Goal: Find specific page/section: Find specific page/section

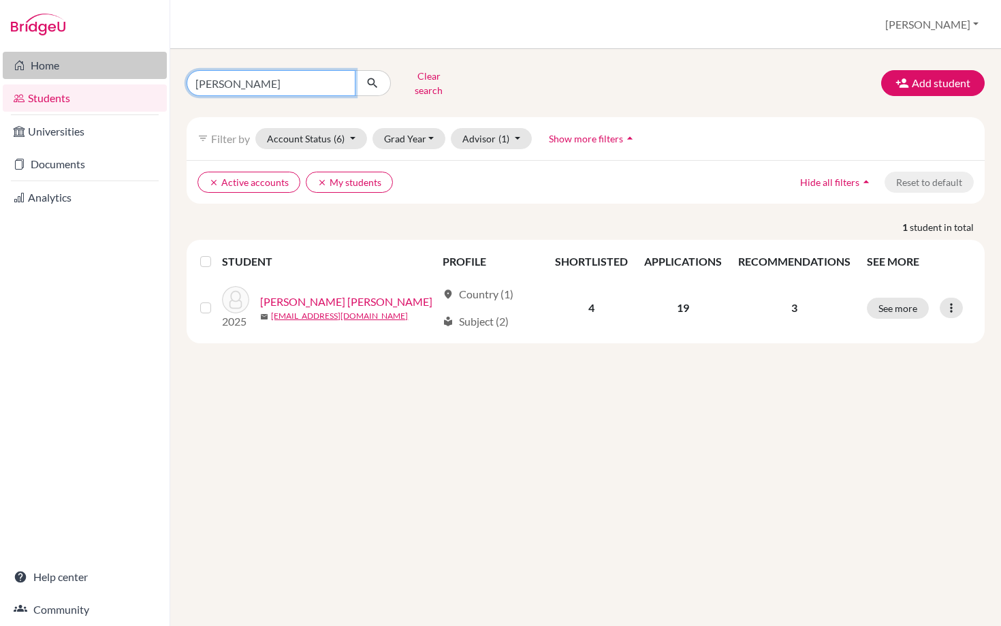
drag, startPoint x: 254, startPoint y: 78, endPoint x: 155, endPoint y: 78, distance: 99.4
click at [155, 78] on div "Home Students Universities Documents Analytics Help center Community Students o…" at bounding box center [500, 313] width 1001 height 626
type input "[PERSON_NAME]"
click button "submit" at bounding box center [373, 83] width 36 height 26
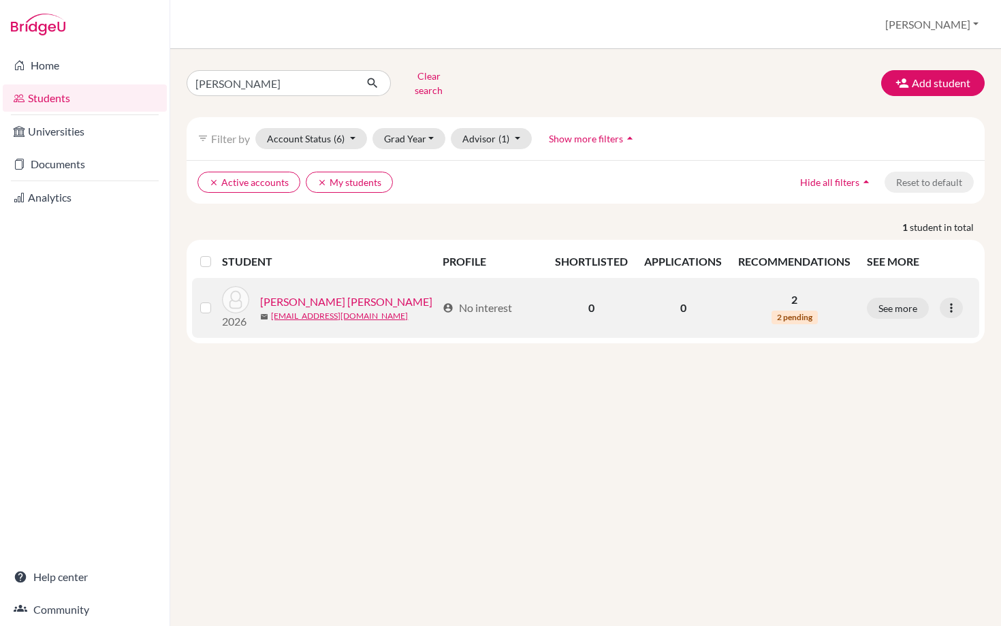
click at [357, 296] on link "[PERSON_NAME] [PERSON_NAME]" at bounding box center [346, 301] width 172 height 16
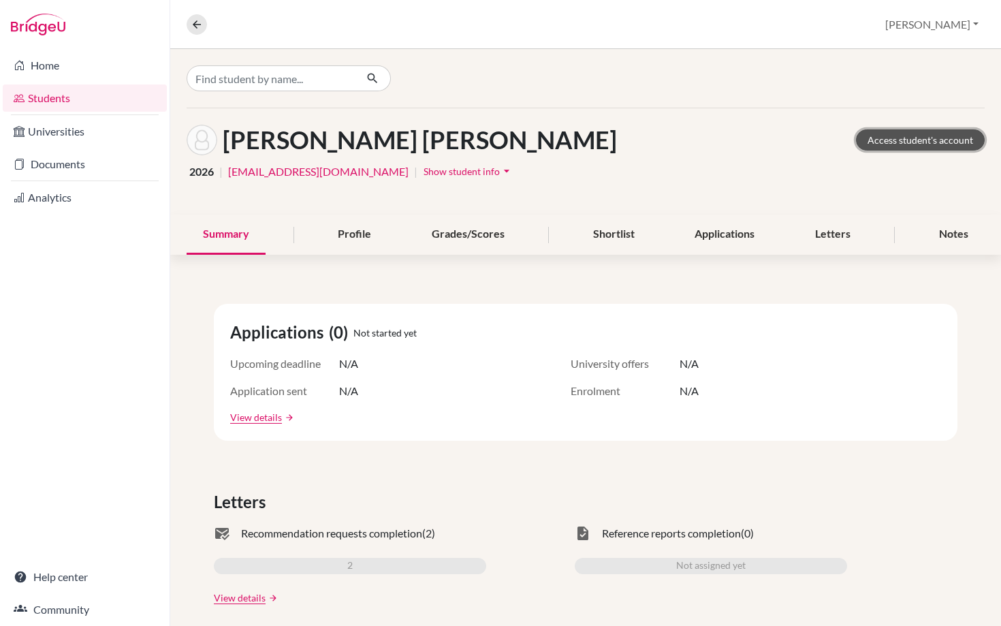
click at [910, 139] on link "Access student's account" at bounding box center [920, 139] width 129 height 21
